Goal: Information Seeking & Learning: Learn about a topic

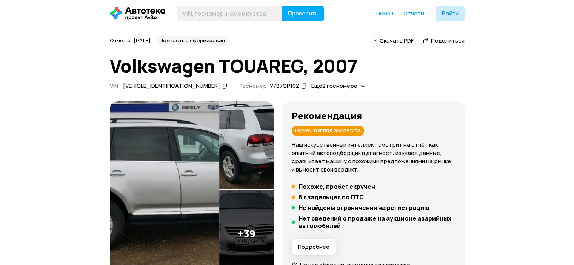
click at [343, 185] on h5 "Похоже, пробег скручен" at bounding box center [336, 187] width 77 height 8
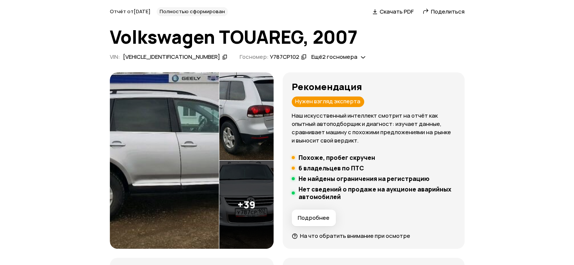
scroll to position [38, 0]
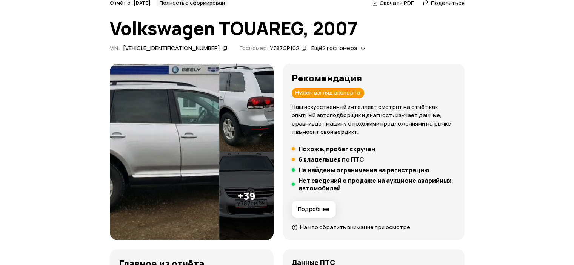
click at [337, 159] on h5 "6 владельцев по ПТС" at bounding box center [330, 160] width 65 height 8
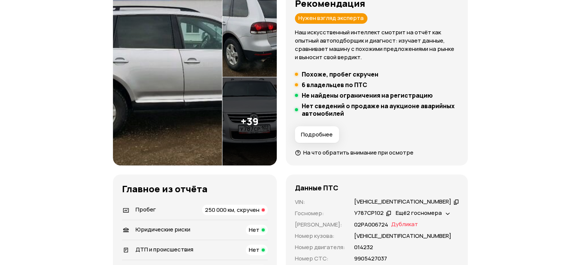
scroll to position [113, 0]
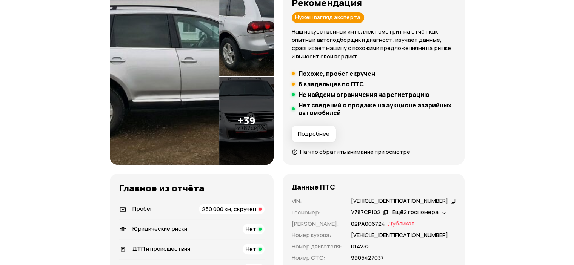
click at [263, 124] on img at bounding box center [246, 121] width 54 height 88
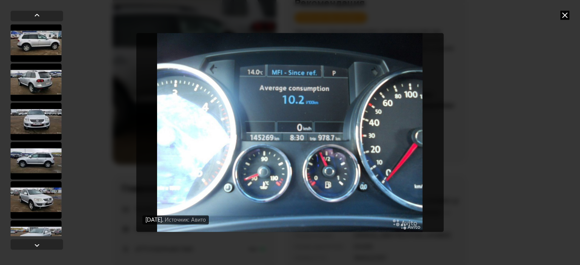
click at [566, 14] on icon at bounding box center [564, 15] width 9 height 9
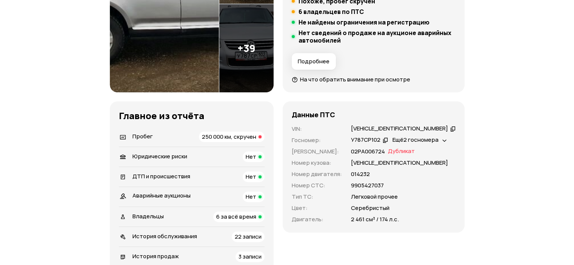
scroll to position [189, 0]
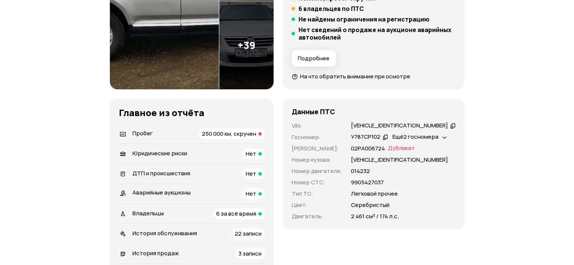
click at [447, 137] on icon at bounding box center [444, 137] width 5 height 8
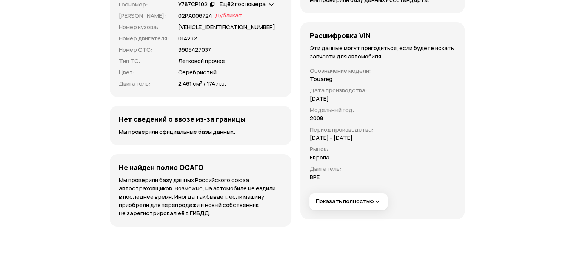
scroll to position [2717, 0]
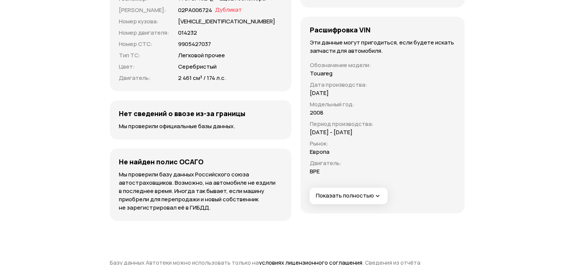
click at [323, 188] on button "Показать полностью" at bounding box center [348, 196] width 78 height 17
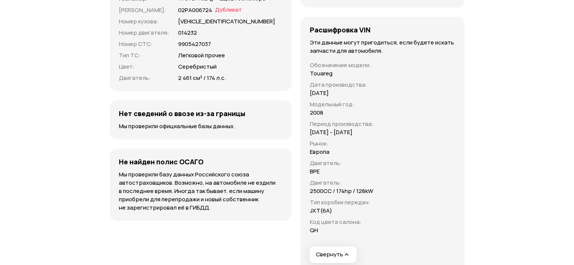
click at [309, 168] on p "BPE" at bounding box center [314, 172] width 10 height 8
copy p "BPE"
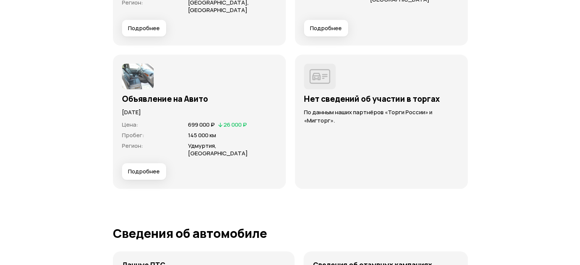
scroll to position [2442, 0]
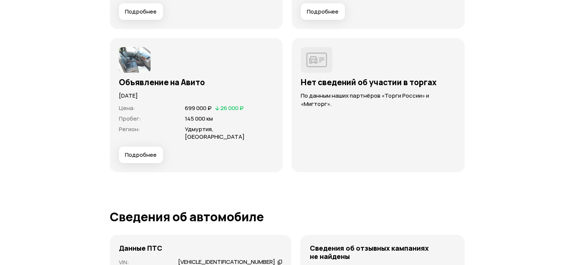
click at [148, 151] on span "Подробнее" at bounding box center [141, 155] width 32 height 8
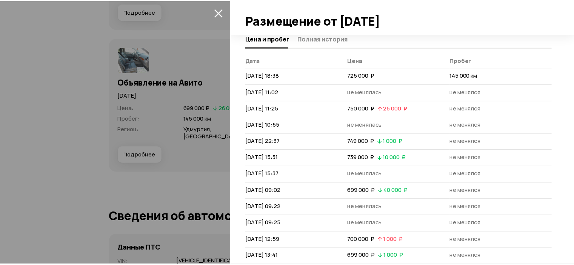
scroll to position [4, 0]
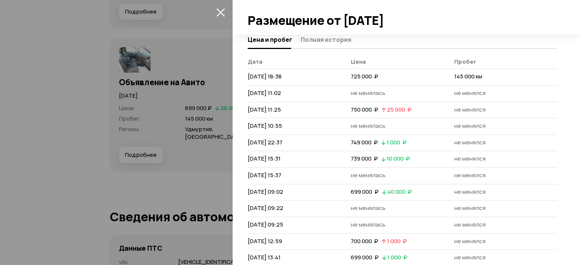
click at [160, 122] on div at bounding box center [290, 132] width 580 height 265
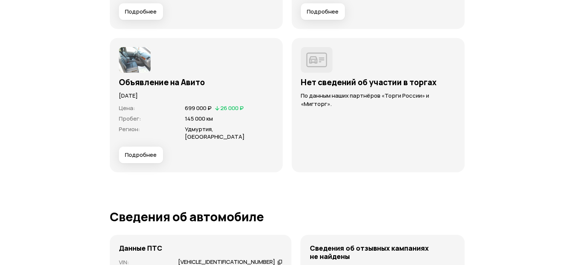
click at [148, 87] on div "[DATE]" at bounding box center [196, 93] width 155 height 13
click at [138, 59] on img at bounding box center [135, 60] width 32 height 26
click at [137, 51] on img at bounding box center [135, 60] width 32 height 26
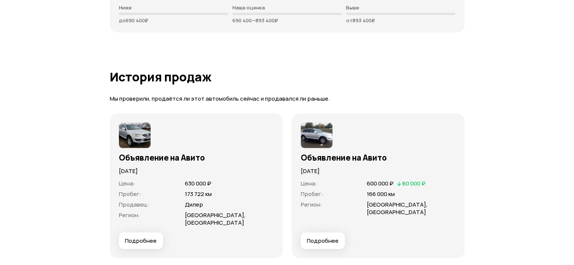
scroll to position [2215, 0]
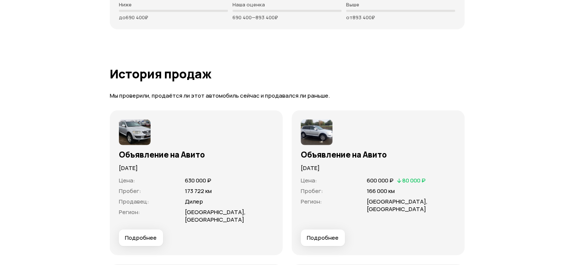
click at [325, 144] on img at bounding box center [317, 133] width 32 height 26
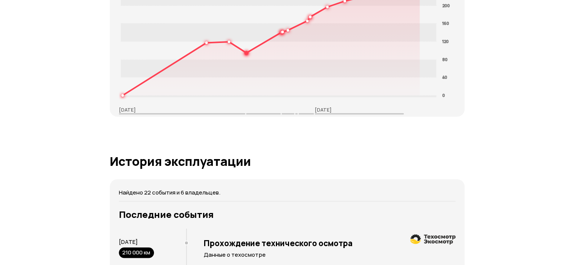
scroll to position [1234, 0]
